Goal: Task Accomplishment & Management: Manage account settings

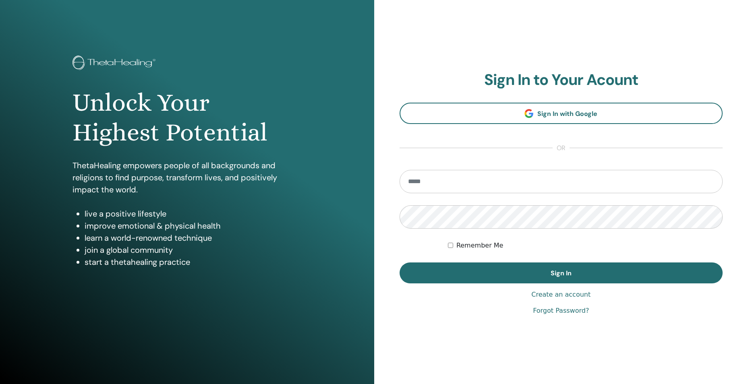
click at [442, 185] on input "email" at bounding box center [562, 181] width 324 height 23
type input "**********"
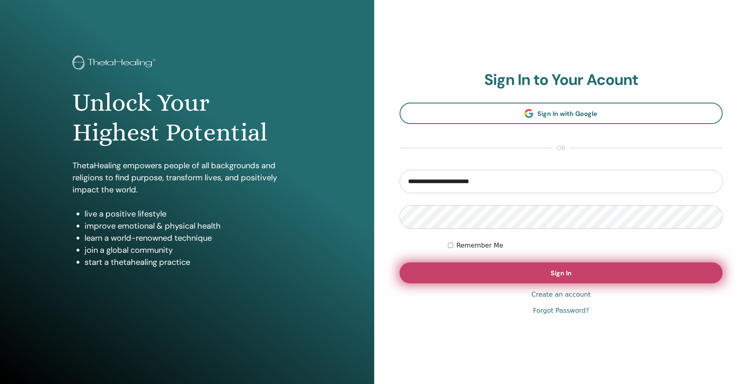
click at [552, 274] on span "Sign In" at bounding box center [561, 273] width 21 height 8
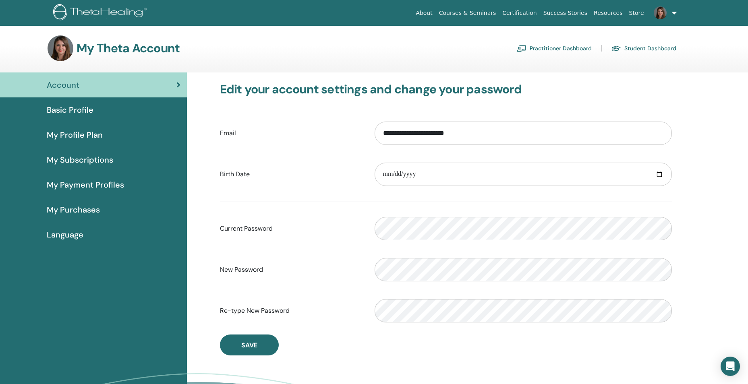
click at [58, 47] on img at bounding box center [61, 48] width 26 height 26
click at [71, 108] on span "Basic Profile" at bounding box center [70, 110] width 47 height 12
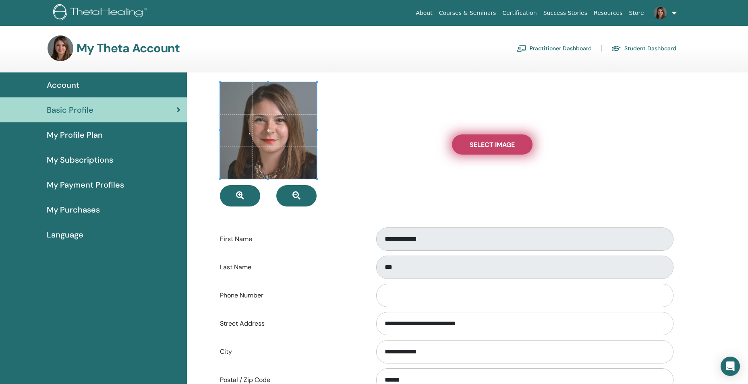
click at [497, 145] on span "Select Image" at bounding box center [492, 145] width 45 height 8
click at [497, 145] on input "Select Image" at bounding box center [492, 145] width 10 height 6
type input "**********"
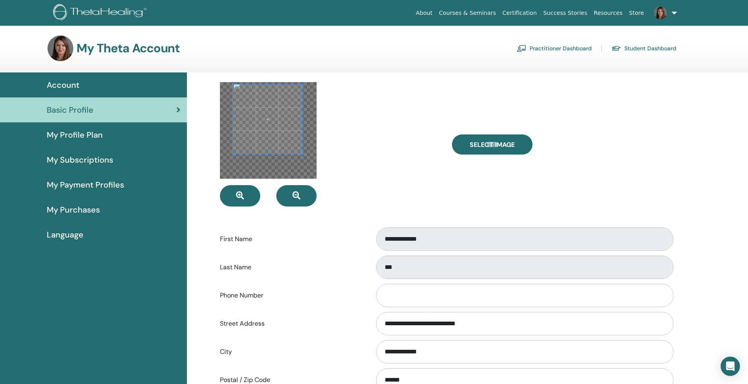
click at [272, 122] on span at bounding box center [267, 119] width 69 height 69
click at [249, 199] on button "button" at bounding box center [240, 195] width 40 height 21
click at [268, 121] on span at bounding box center [267, 117] width 69 height 69
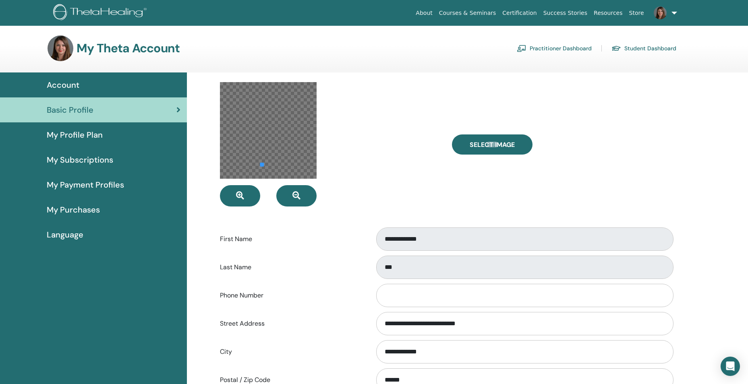
click at [260, 179] on div at bounding box center [330, 144] width 232 height 125
click at [297, 195] on icon "button" at bounding box center [297, 196] width 8 height 8
click at [488, 145] on span "Select Image" at bounding box center [492, 145] width 45 height 8
click at [488, 145] on input "Select Image" at bounding box center [492, 145] width 10 height 6
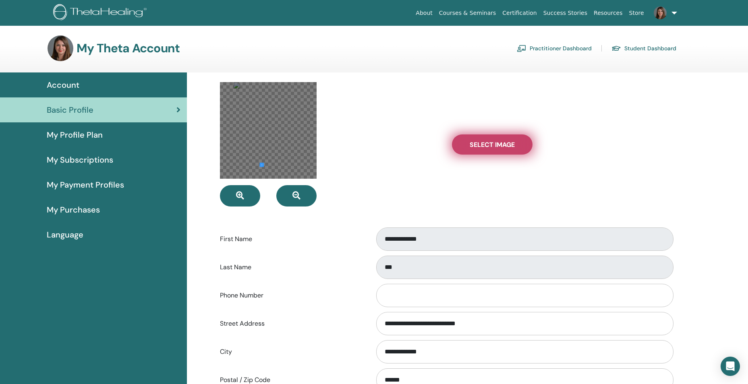
type input "**********"
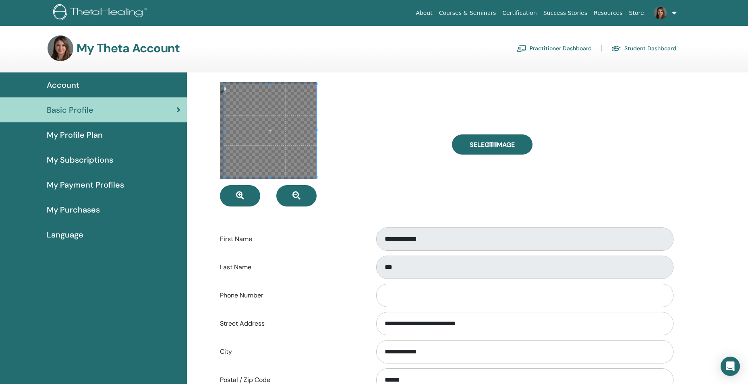
click at [318, 130] on div at bounding box center [330, 144] width 232 height 125
click at [213, 132] on div "**********" at bounding box center [446, 322] width 484 height 499
click at [271, 91] on span at bounding box center [268, 130] width 97 height 97
click at [267, 82] on div at bounding box center [268, 130] width 97 height 97
click at [267, 81] on div "**********" at bounding box center [446, 322] width 484 height 499
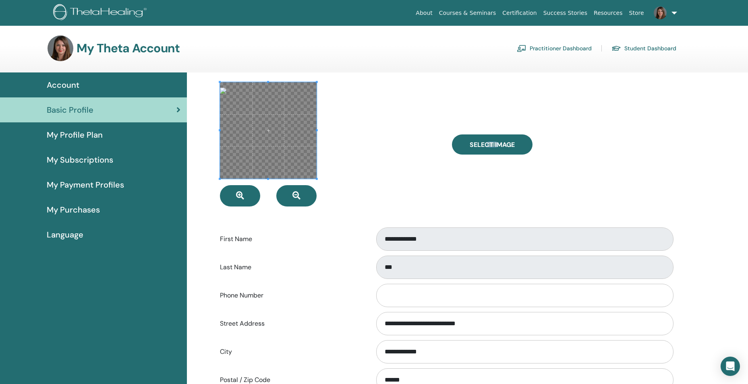
click at [272, 159] on span at bounding box center [268, 130] width 97 height 97
click at [426, 160] on div at bounding box center [330, 144] width 232 height 125
click at [413, 181] on div at bounding box center [330, 144] width 232 height 125
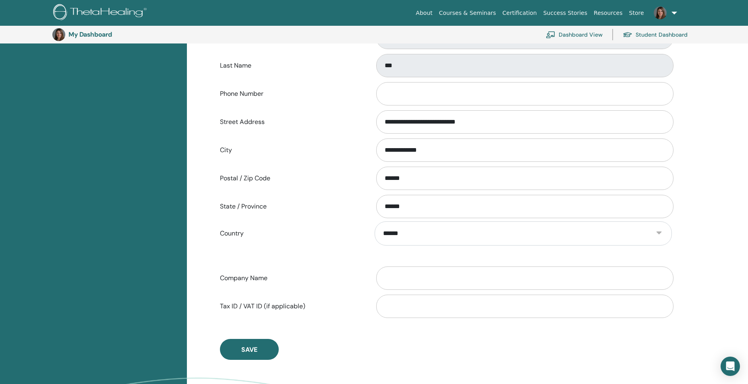
scroll to position [480, 0]
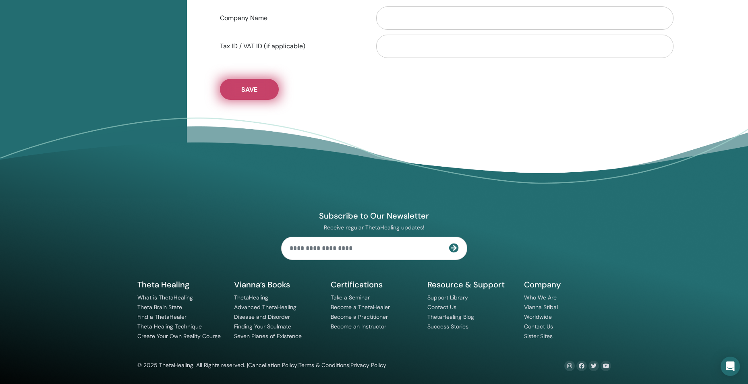
click at [247, 94] on button "Save" at bounding box center [249, 89] width 59 height 21
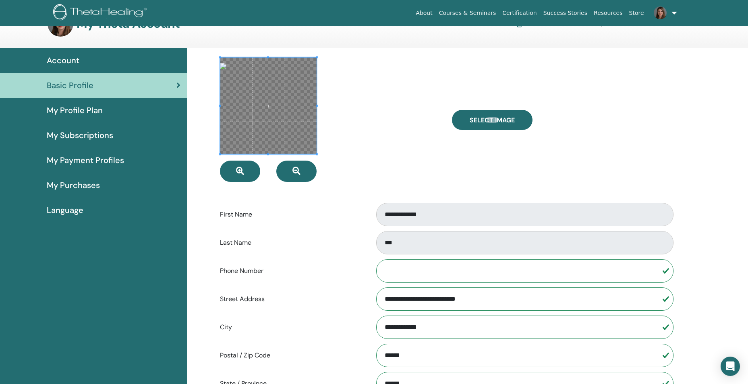
scroll to position [0, 0]
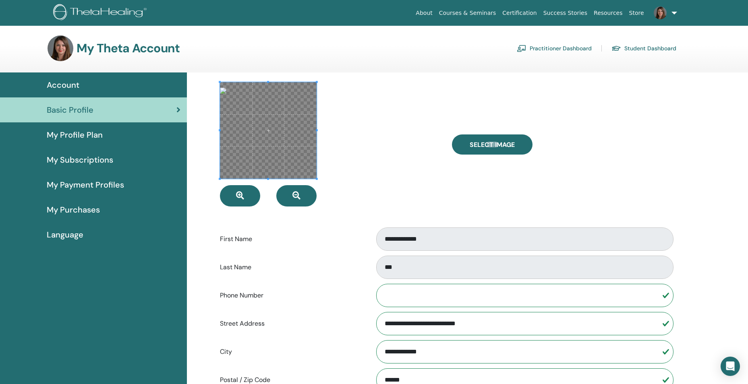
click at [60, 50] on img at bounding box center [61, 48] width 26 height 26
click at [67, 85] on span "Account" at bounding box center [63, 85] width 33 height 12
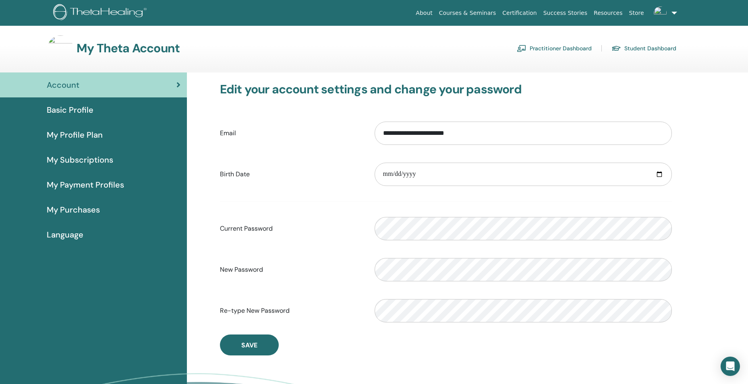
click at [61, 44] on img at bounding box center [61, 48] width 26 height 26
click at [58, 48] on img at bounding box center [61, 48] width 26 height 26
click at [63, 48] on img at bounding box center [61, 48] width 26 height 26
click at [75, 110] on span "Basic Profile" at bounding box center [70, 110] width 47 height 12
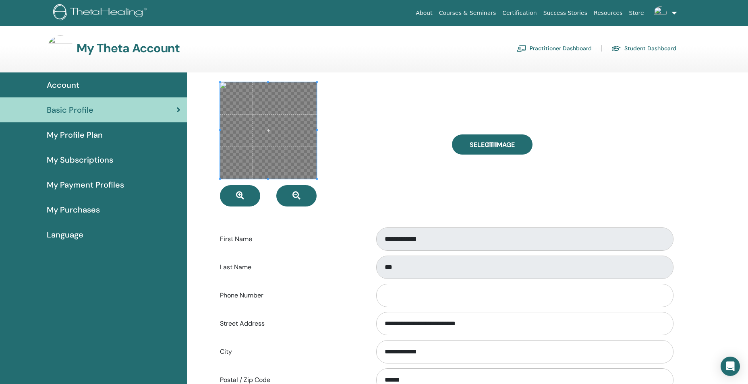
click at [276, 104] on span at bounding box center [268, 130] width 97 height 97
click at [268, 87] on span at bounding box center [268, 88] width 2 height 2
click at [271, 174] on div at bounding box center [268, 131] width 87 height 87
click at [239, 198] on icon "button" at bounding box center [240, 196] width 8 height 8
click at [268, 77] on div "**********" at bounding box center [446, 322] width 484 height 499
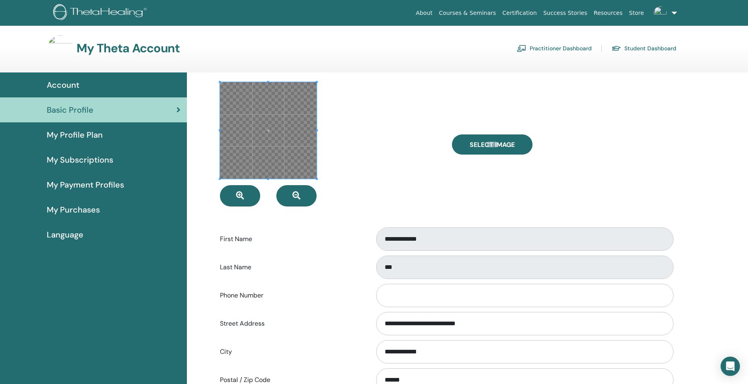
click at [269, 180] on div at bounding box center [330, 144] width 232 height 125
click at [354, 158] on div at bounding box center [330, 144] width 232 height 125
click at [275, 130] on span at bounding box center [268, 130] width 97 height 97
click at [268, 76] on div "**********" at bounding box center [446, 322] width 484 height 499
click at [371, 126] on div at bounding box center [330, 144] width 232 height 125
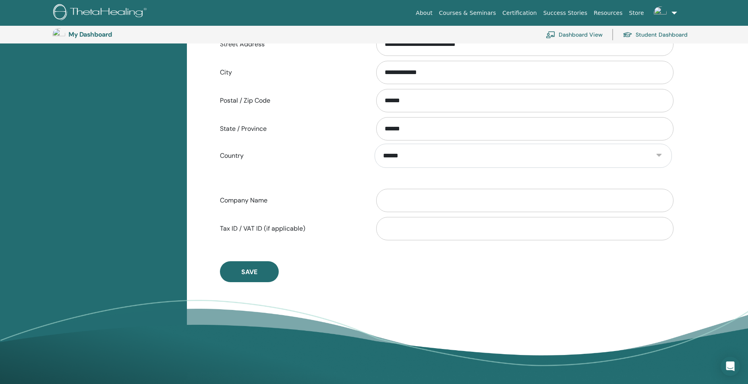
scroll to position [380, 0]
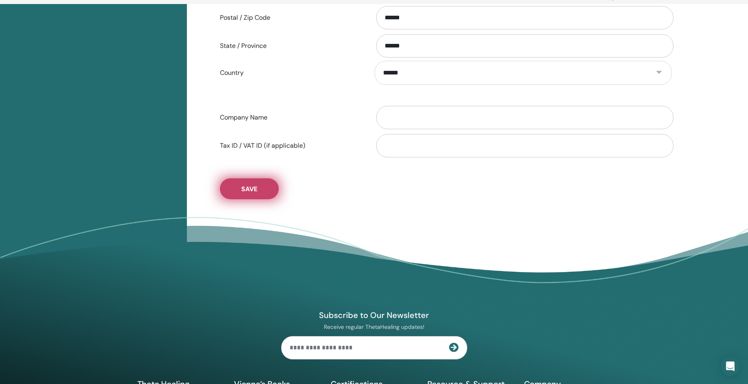
click at [239, 186] on button "Save" at bounding box center [249, 189] width 59 height 21
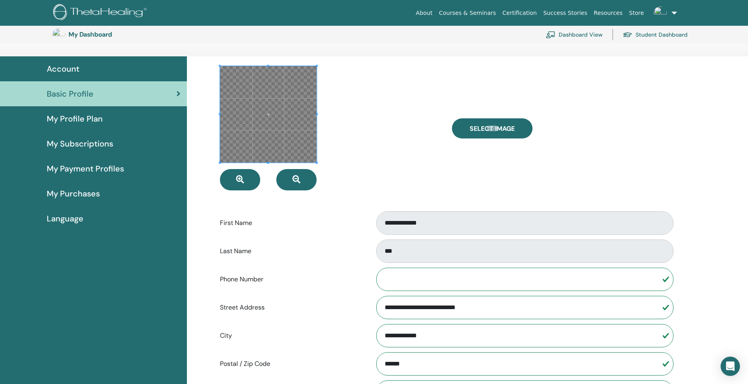
scroll to position [0, 0]
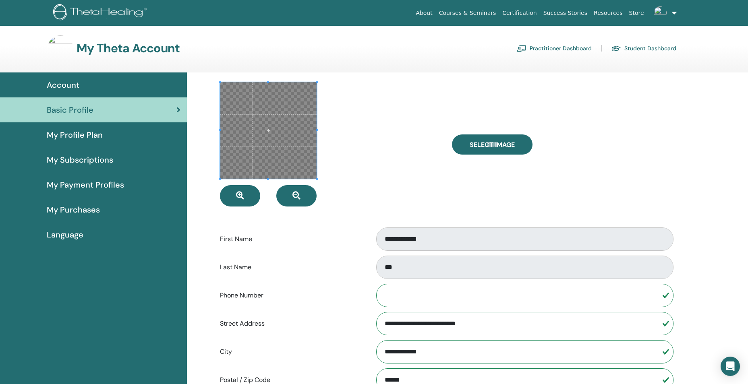
click at [67, 86] on span "Account" at bounding box center [63, 85] width 33 height 12
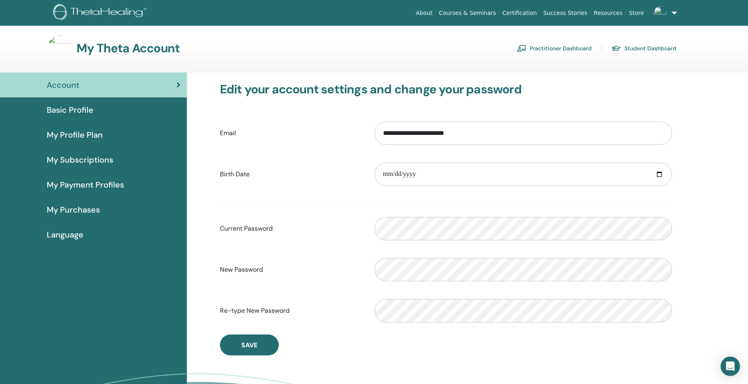
click at [56, 48] on img at bounding box center [61, 48] width 26 height 26
click at [78, 108] on span "Basic Profile" at bounding box center [70, 110] width 47 height 12
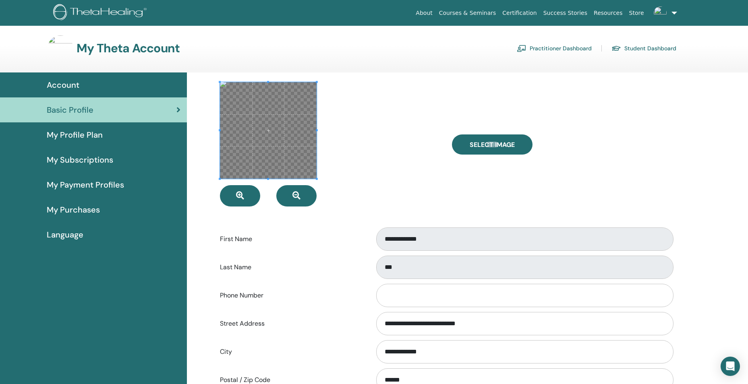
click at [268, 82] on div at bounding box center [268, 130] width 97 height 97
click at [274, 165] on span at bounding box center [268, 130] width 97 height 97
click at [269, 183] on div at bounding box center [330, 144] width 232 height 125
click at [359, 162] on div at bounding box center [330, 144] width 232 height 125
click at [495, 140] on label "Select Image" at bounding box center [492, 145] width 81 height 20
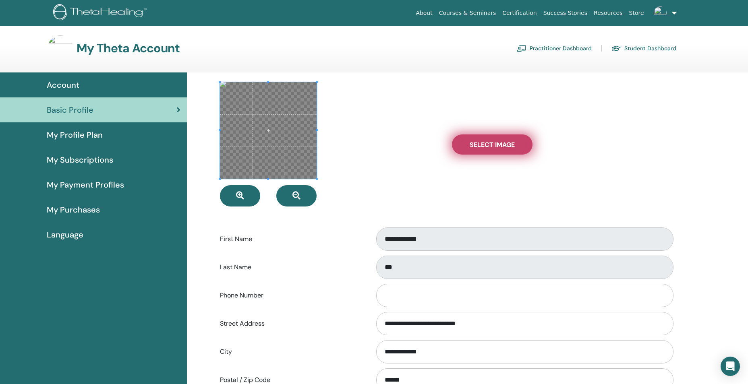
click at [495, 142] on input "Select Image" at bounding box center [492, 145] width 10 height 6
type input "**********"
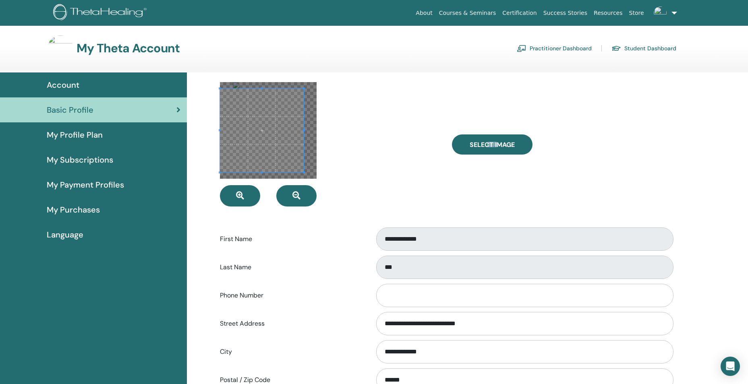
click at [218, 130] on div at bounding box center [330, 144] width 232 height 125
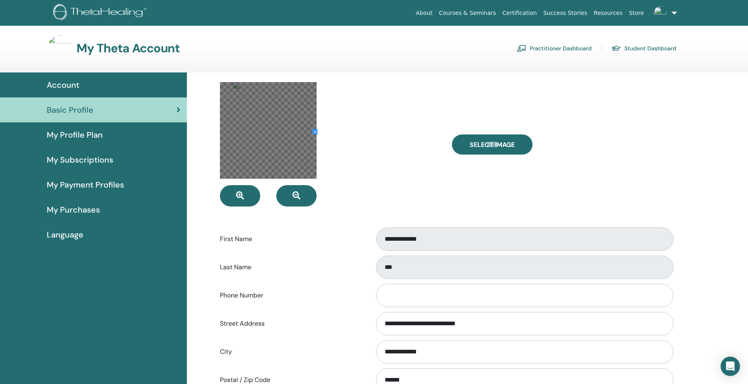
click at [325, 131] on div at bounding box center [330, 144] width 232 height 125
click at [286, 128] on div at bounding box center [268, 130] width 97 height 97
click at [279, 122] on div at bounding box center [268, 130] width 97 height 97
click at [247, 193] on button "button" at bounding box center [240, 195] width 40 height 21
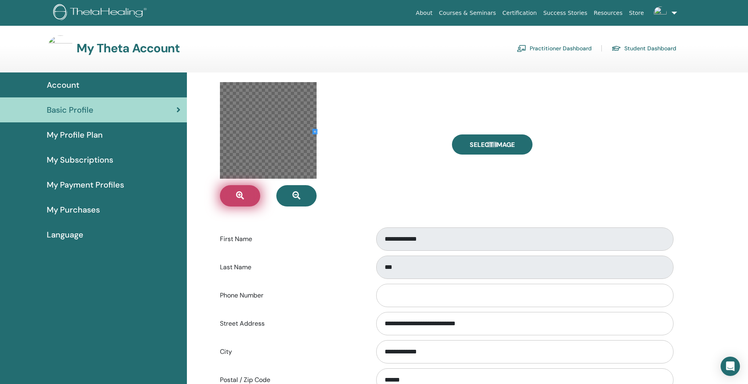
click at [247, 193] on button "button" at bounding box center [240, 195] width 40 height 21
click at [360, 142] on div at bounding box center [330, 144] width 232 height 125
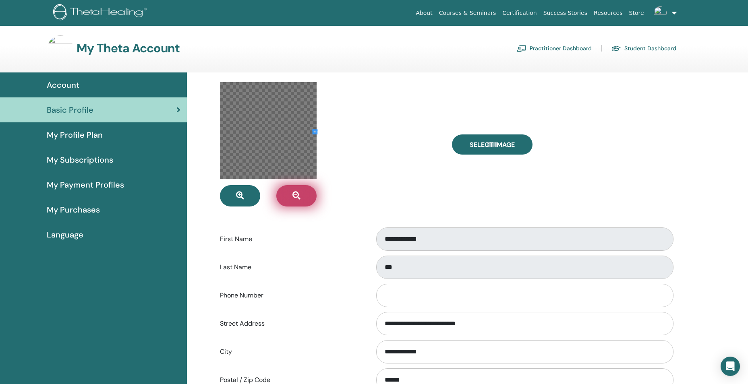
click at [287, 195] on button "button" at bounding box center [296, 195] width 40 height 21
click at [376, 136] on div at bounding box center [330, 144] width 232 height 125
click at [285, 135] on div at bounding box center [268, 130] width 97 height 97
click at [329, 156] on div at bounding box center [330, 144] width 232 height 125
click at [293, 114] on div at bounding box center [268, 130] width 97 height 97
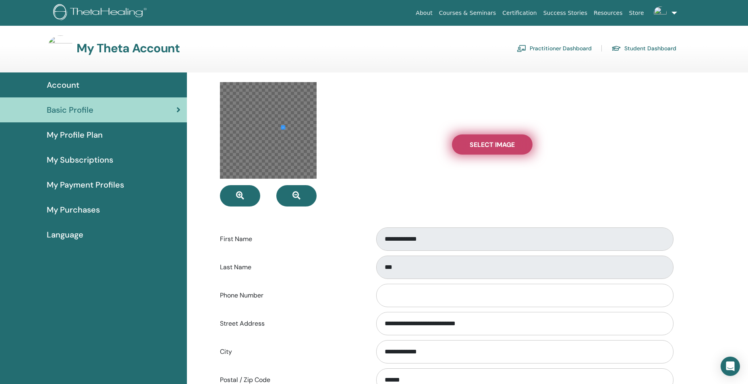
click at [482, 146] on span "Select Image" at bounding box center [492, 145] width 45 height 8
click at [487, 146] on input "Select Image" at bounding box center [492, 145] width 10 height 6
type input "**********"
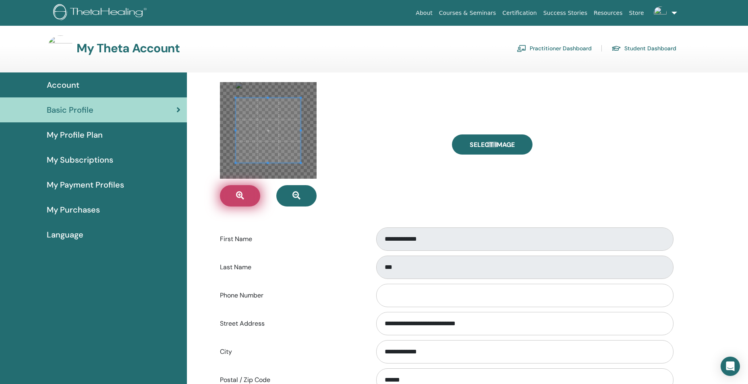
click at [236, 198] on icon "button" at bounding box center [240, 196] width 8 height 8
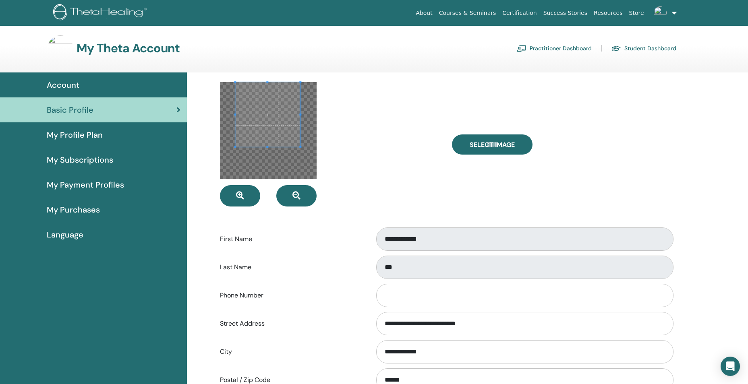
click at [270, 119] on span at bounding box center [267, 114] width 65 height 65
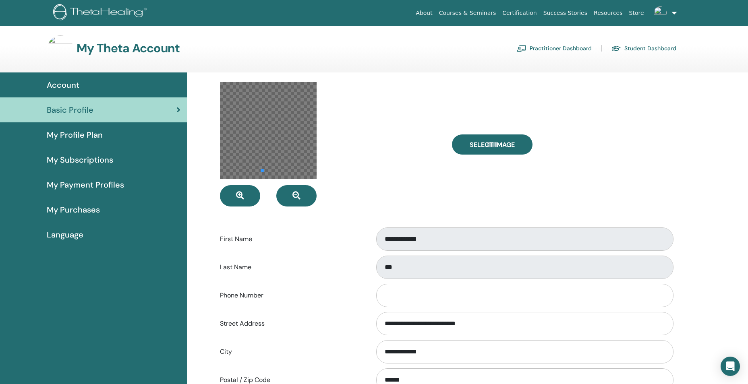
click at [262, 179] on div at bounding box center [268, 130] width 97 height 97
click at [278, 138] on div at bounding box center [268, 130] width 97 height 97
click at [253, 150] on div at bounding box center [268, 130] width 97 height 97
click at [249, 162] on div at bounding box center [268, 130] width 97 height 97
click at [260, 173] on div at bounding box center [268, 130] width 97 height 97
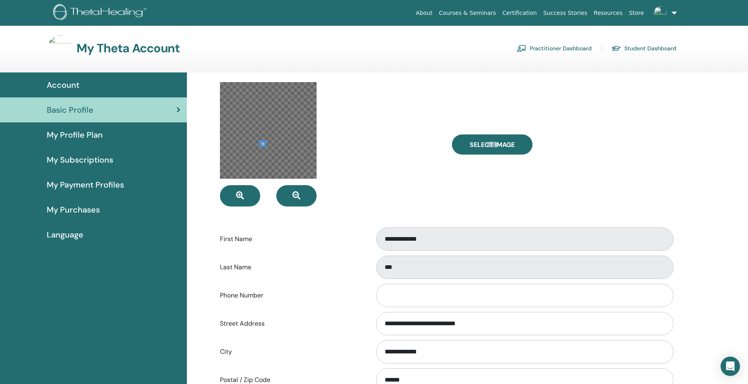
click at [293, 166] on div at bounding box center [268, 130] width 97 height 97
click at [304, 193] on button "button" at bounding box center [296, 195] width 40 height 21
click at [297, 194] on icon "button" at bounding box center [297, 196] width 8 height 8
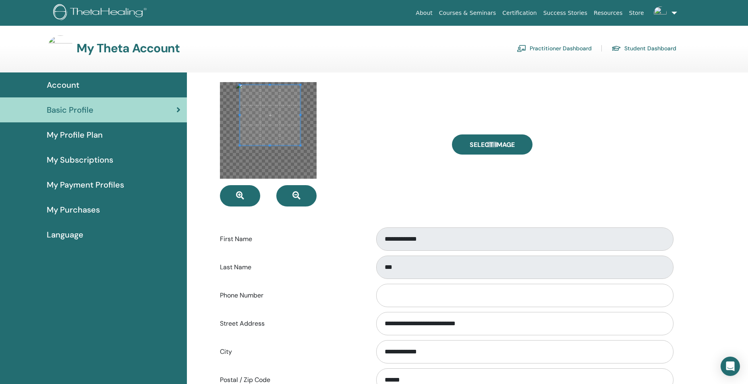
click at [302, 162] on div at bounding box center [268, 130] width 97 height 97
click at [223, 116] on div at bounding box center [268, 130] width 97 height 97
click at [300, 117] on span at bounding box center [265, 116] width 69 height 69
click at [295, 199] on icon "button" at bounding box center [297, 196] width 8 height 8
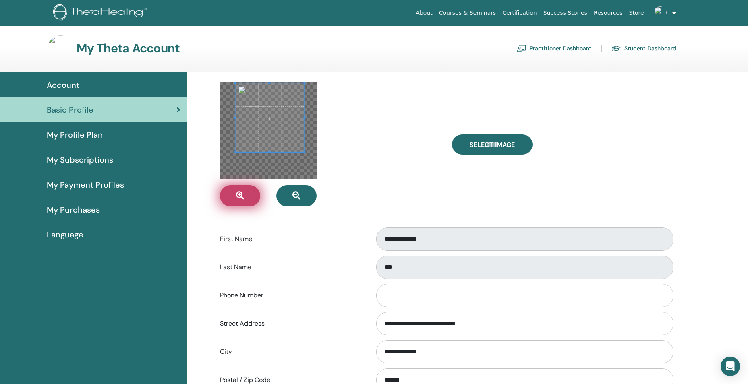
click at [238, 195] on icon "button" at bounding box center [240, 196] width 8 height 8
click at [240, 195] on icon "button" at bounding box center [240, 196] width 8 height 8
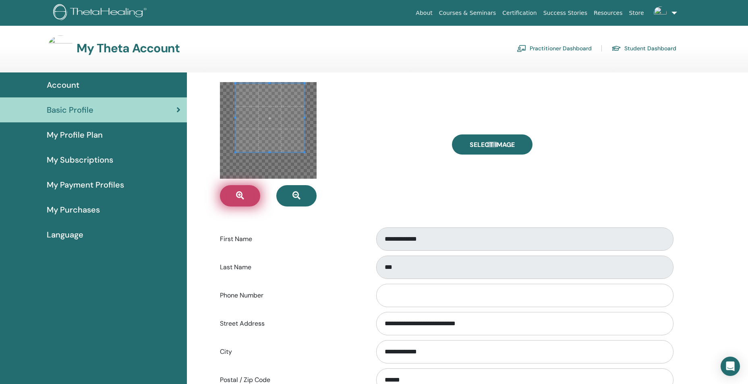
click at [240, 195] on icon "button" at bounding box center [240, 196] width 8 height 8
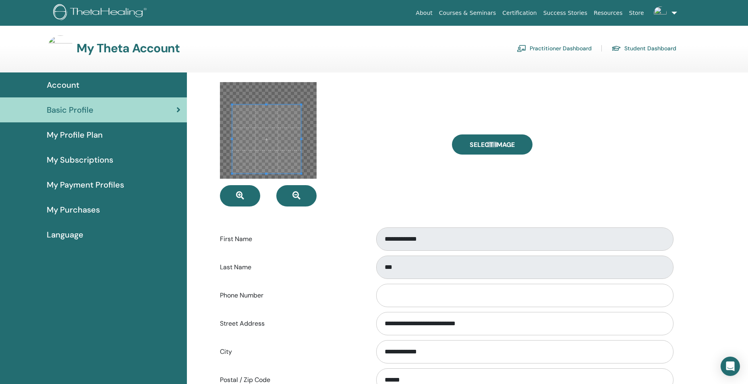
click at [264, 168] on span at bounding box center [266, 139] width 69 height 69
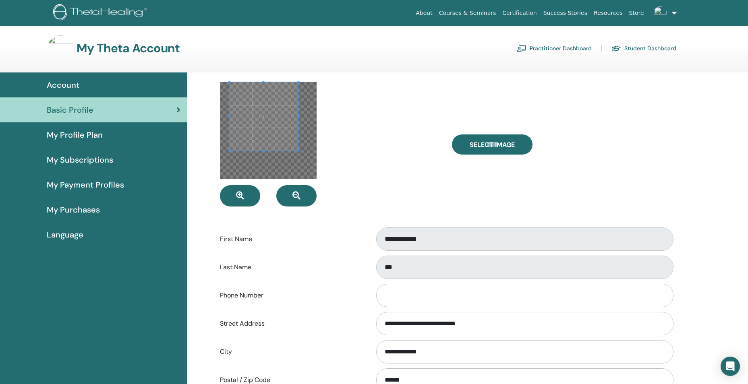
click at [276, 112] on span at bounding box center [263, 116] width 69 height 69
click at [244, 197] on button "button" at bounding box center [240, 195] width 40 height 21
click at [239, 198] on icon "button" at bounding box center [240, 196] width 8 height 8
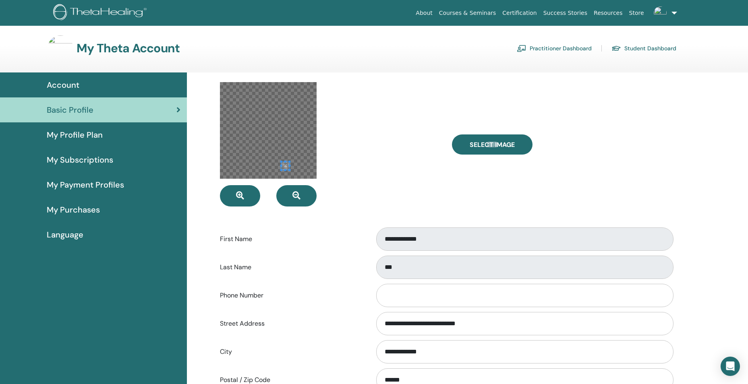
click at [290, 172] on div at bounding box center [268, 130] width 97 height 97
click at [289, 197] on button "button" at bounding box center [296, 195] width 40 height 21
click at [300, 163] on div at bounding box center [268, 130] width 97 height 97
click at [60, 48] on img at bounding box center [61, 48] width 26 height 26
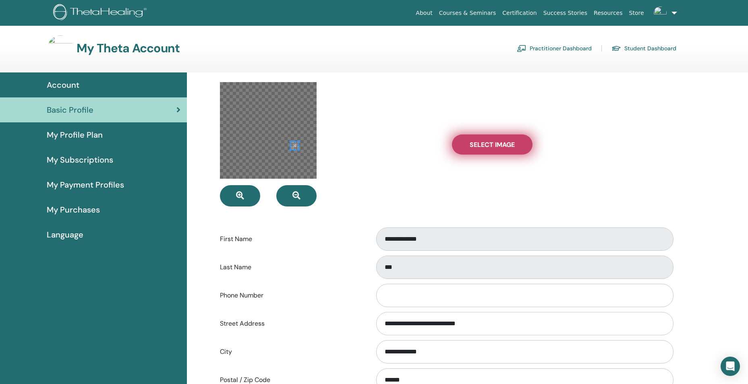
click at [493, 150] on label "Select Image" at bounding box center [492, 145] width 81 height 20
click at [493, 147] on input "Select Image" at bounding box center [492, 145] width 10 height 6
type input "**********"
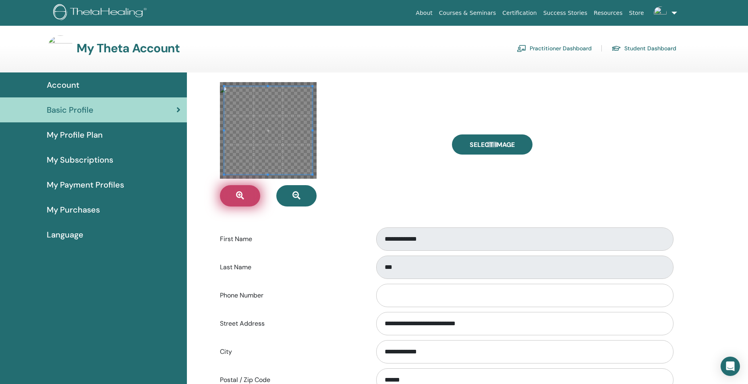
click at [238, 198] on icon "button" at bounding box center [240, 196] width 8 height 8
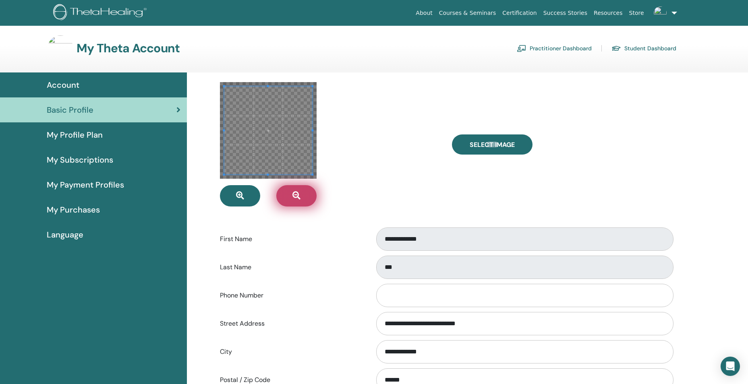
click at [288, 195] on button "button" at bounding box center [296, 195] width 40 height 21
click at [268, 81] on div "**********" at bounding box center [446, 322] width 484 height 499
click at [268, 180] on span at bounding box center [268, 179] width 2 height 2
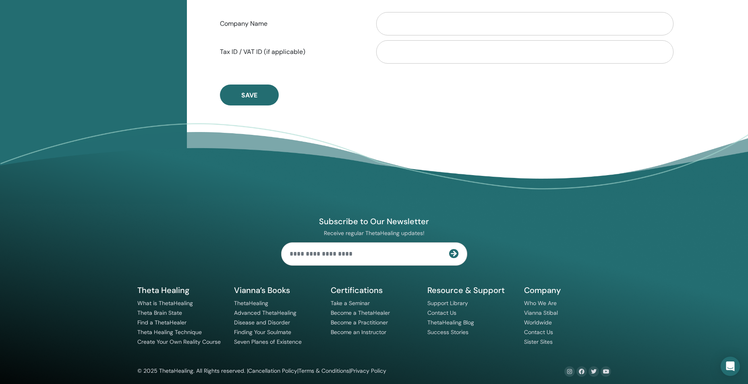
scroll to position [480, 0]
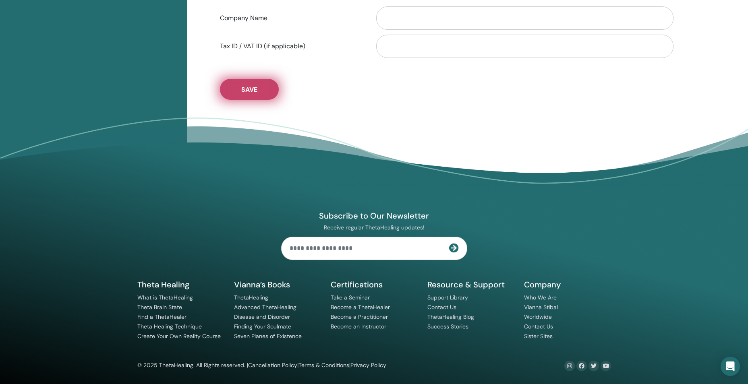
click at [244, 90] on span "Save" at bounding box center [249, 89] width 16 height 8
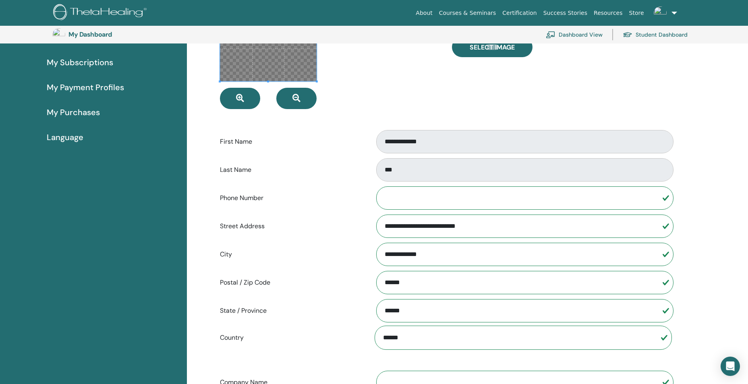
scroll to position [0, 0]
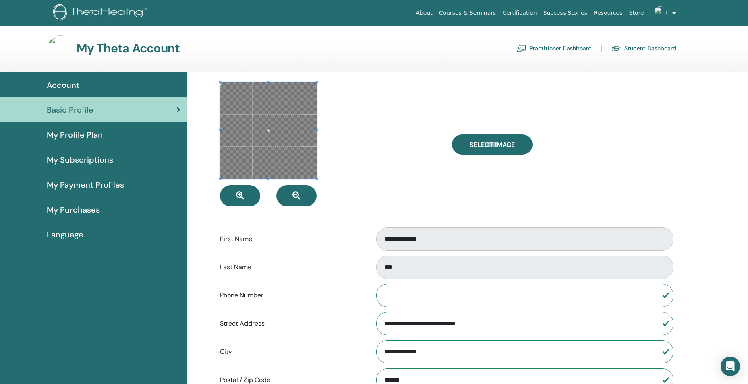
click at [77, 134] on span "My Profile Plan" at bounding box center [75, 135] width 56 height 12
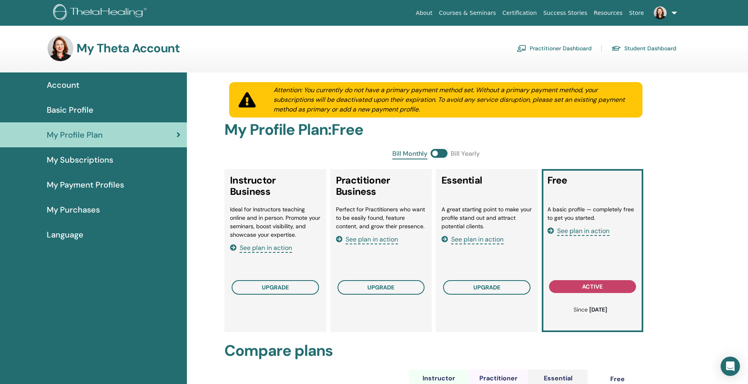
click at [64, 106] on span "Basic Profile" at bounding box center [70, 110] width 47 height 12
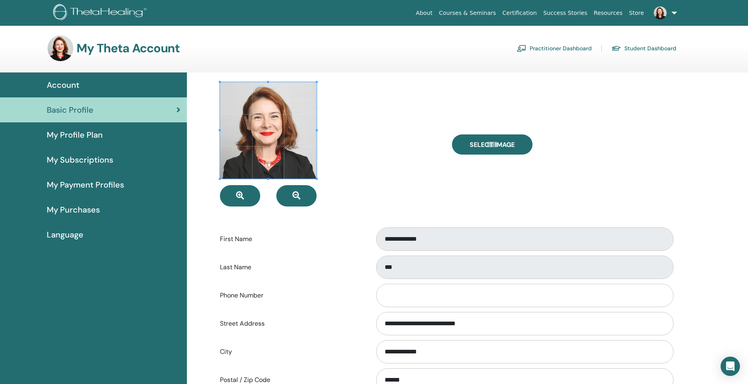
click at [64, 50] on img at bounding box center [61, 48] width 26 height 26
click at [69, 83] on span "Account" at bounding box center [63, 85] width 33 height 12
